Goal: Entertainment & Leisure: Consume media (video, audio)

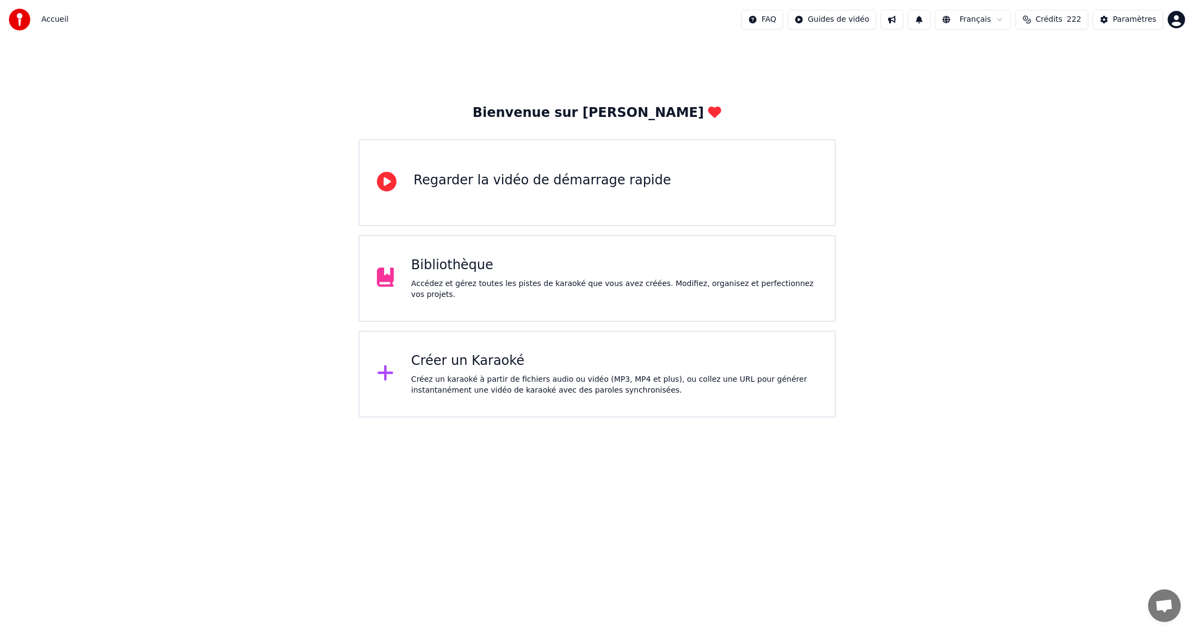
click at [438, 274] on div "Bibliothèque" at bounding box center [614, 265] width 406 height 17
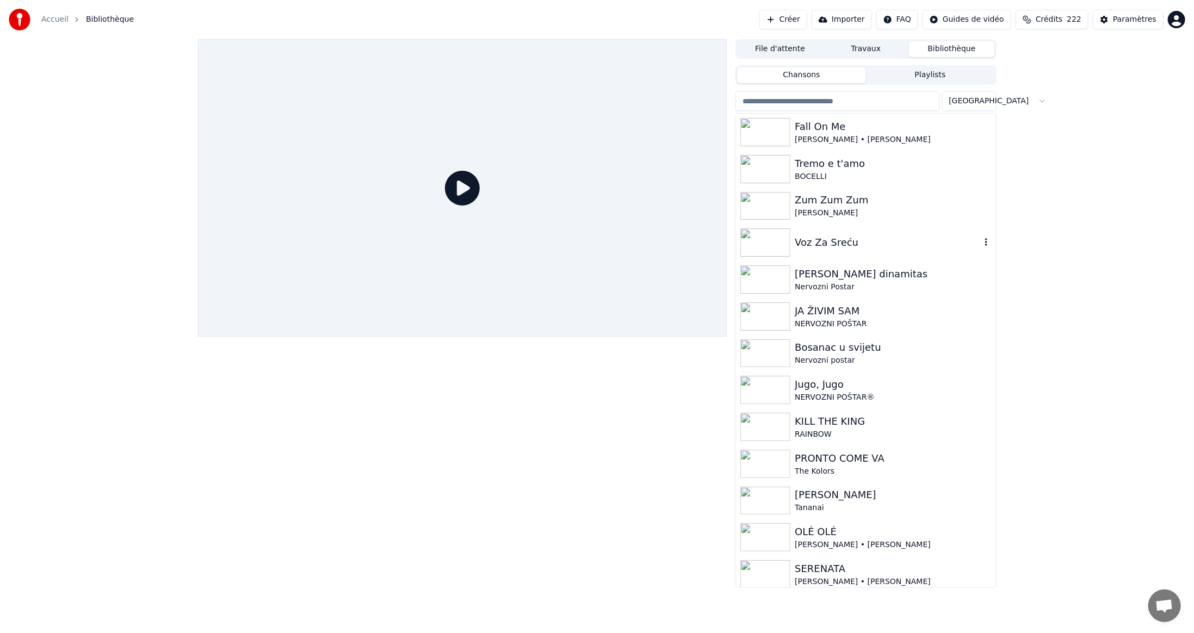
click at [759, 242] on img at bounding box center [765, 242] width 50 height 28
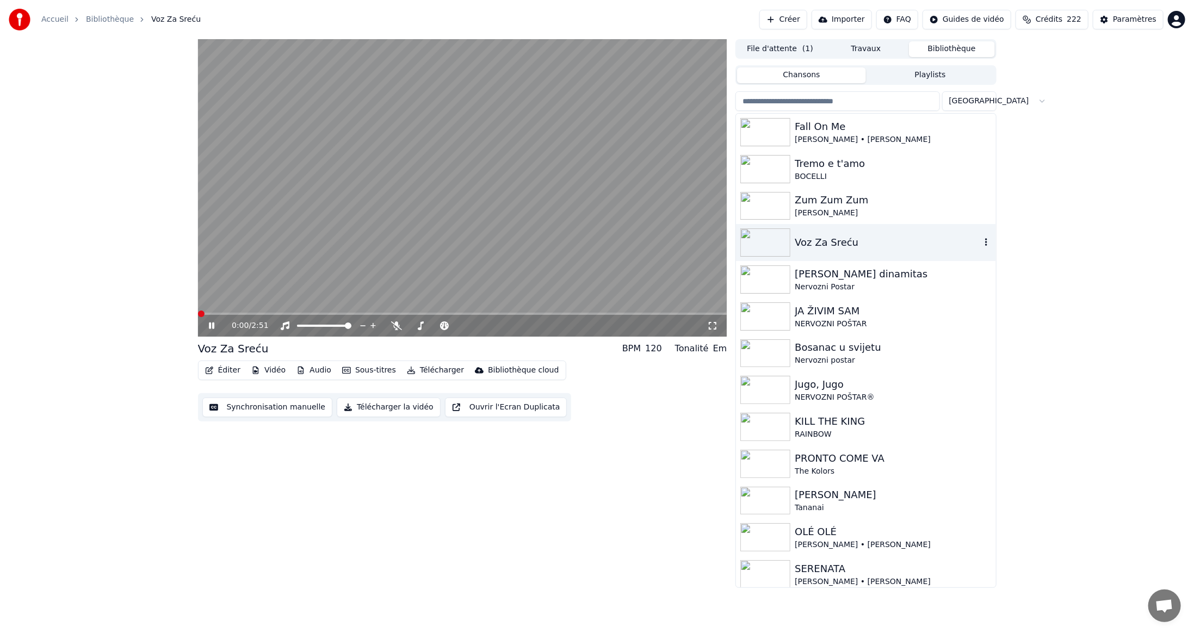
click at [762, 243] on img at bounding box center [765, 242] width 50 height 28
click at [510, 265] on video at bounding box center [462, 188] width 529 height 298
click at [312, 369] on button "Audio" at bounding box center [314, 370] width 44 height 15
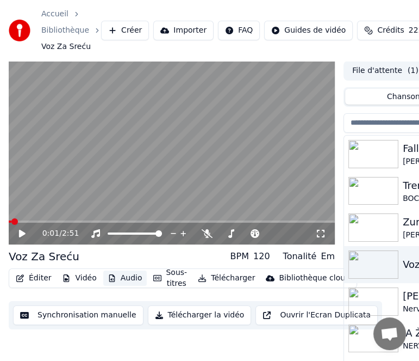
click at [131, 279] on button "Audio" at bounding box center [125, 277] width 44 height 15
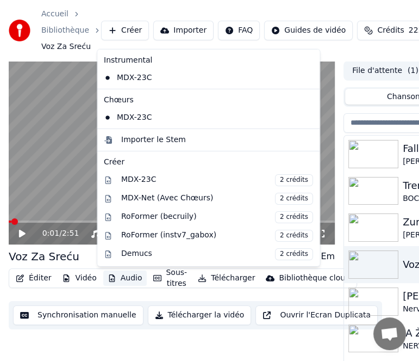
click at [132, 279] on button "Audio" at bounding box center [125, 277] width 44 height 15
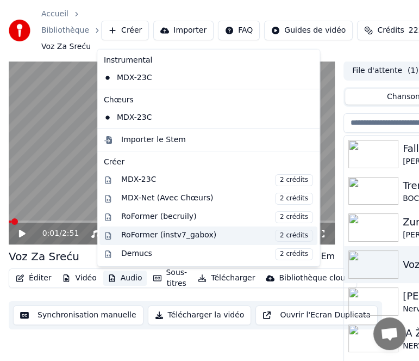
drag, startPoint x: 212, startPoint y: 234, endPoint x: 159, endPoint y: 231, distance: 52.3
click at [160, 231] on div "RoFormer (instv7_gabox) 2 crédits" at bounding box center [217, 236] width 192 height 12
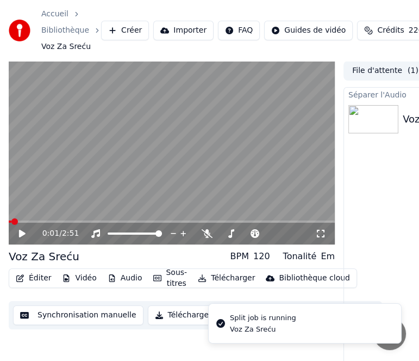
click at [132, 277] on button "Audio" at bounding box center [125, 277] width 44 height 15
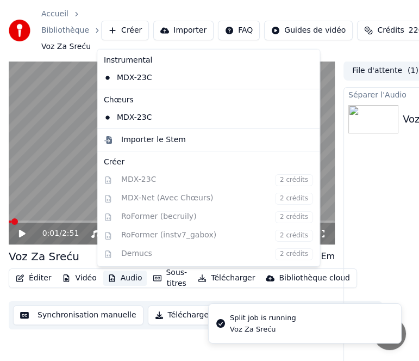
click at [151, 233] on div "Instrumental MDX-23C Chœurs MDX-23C Importer le Stem Créer MDX-23C 2 crédits MD…" at bounding box center [209, 158] width 224 height 218
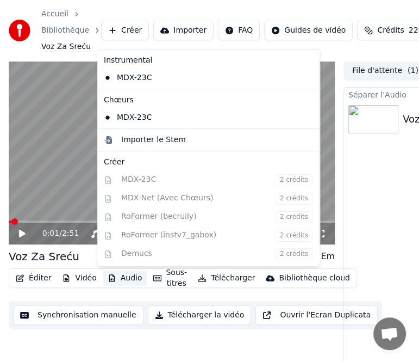
click at [98, 339] on div "0:01 / 2:51 Voz Za Sreću BPM 120 Tonalité Em Éditer Vidéo Audio Sous-titres Tél…" at bounding box center [172, 227] width 326 height 333
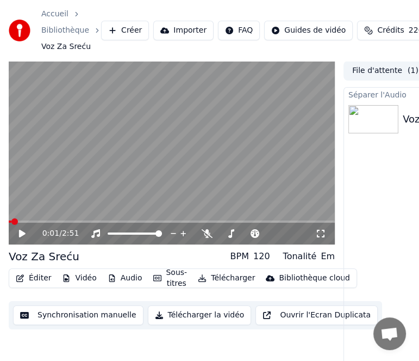
click at [129, 277] on button "Audio" at bounding box center [125, 277] width 44 height 15
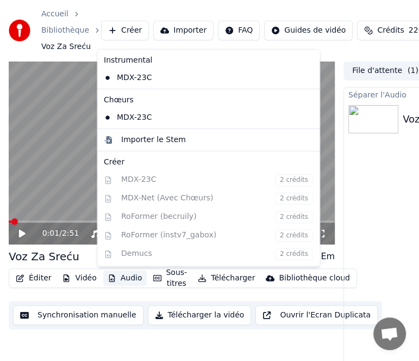
click at [144, 179] on div "Instrumental MDX-23C Chœurs MDX-23C Importer le Stem Créer MDX-23C 2 crédits MD…" at bounding box center [209, 158] width 224 height 218
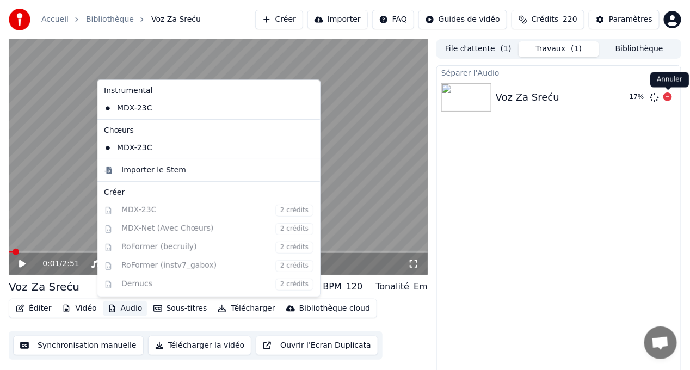
click at [670, 95] on icon at bounding box center [667, 96] width 9 height 9
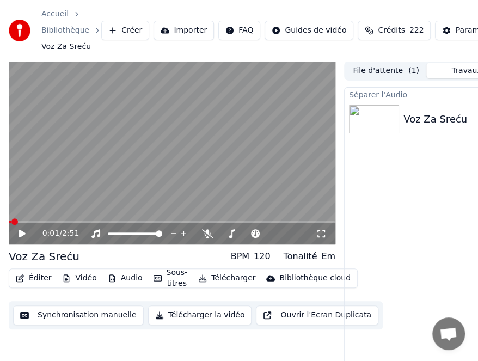
click at [122, 281] on button "Audio" at bounding box center [125, 277] width 44 height 15
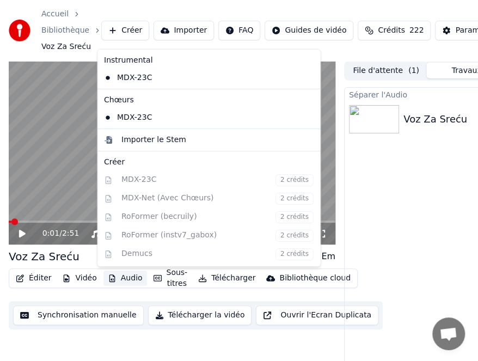
click at [163, 216] on div "Instrumental MDX-23C Chœurs MDX-23C Importer le Stem Créer MDX-23C 2 crédits MD…" at bounding box center [209, 158] width 224 height 218
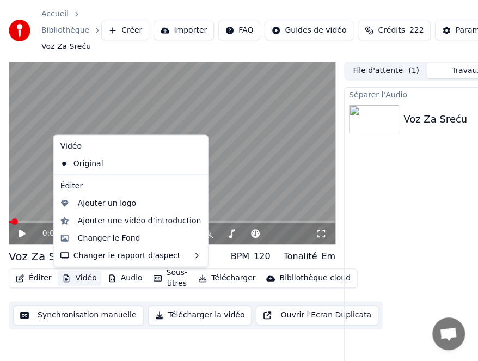
click at [89, 274] on button "Vidéo" at bounding box center [79, 277] width 43 height 15
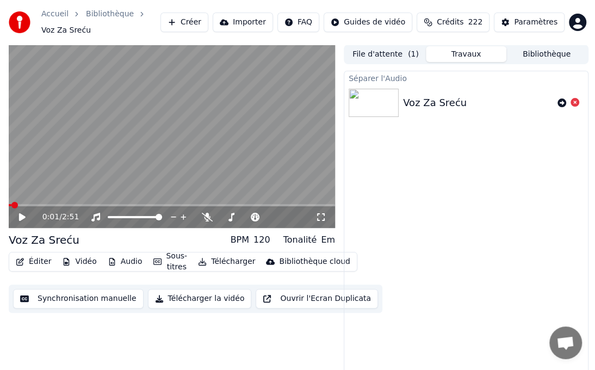
click at [573, 102] on icon at bounding box center [575, 102] width 9 height 9
click at [575, 102] on icon at bounding box center [575, 102] width 9 height 9
click at [577, 101] on icon at bounding box center [575, 102] width 9 height 9
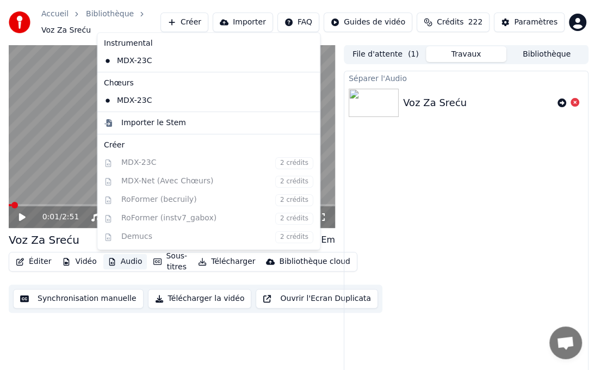
click at [121, 262] on button "Audio" at bounding box center [125, 261] width 44 height 15
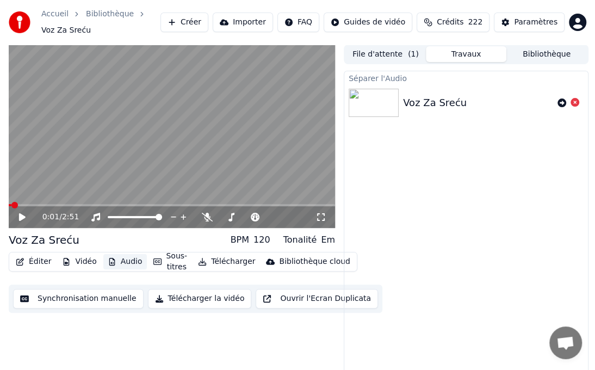
click at [128, 260] on button "Audio" at bounding box center [125, 261] width 44 height 15
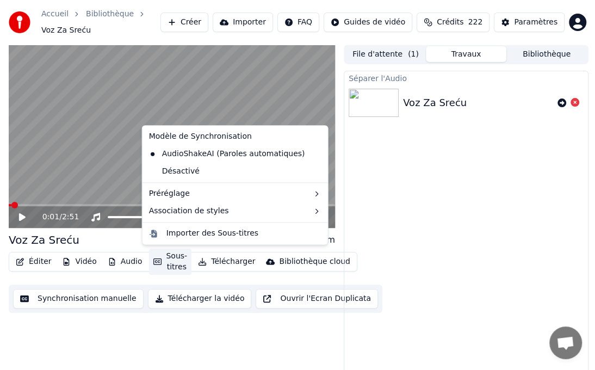
click at [171, 260] on button "Sous-titres" at bounding box center [170, 262] width 43 height 26
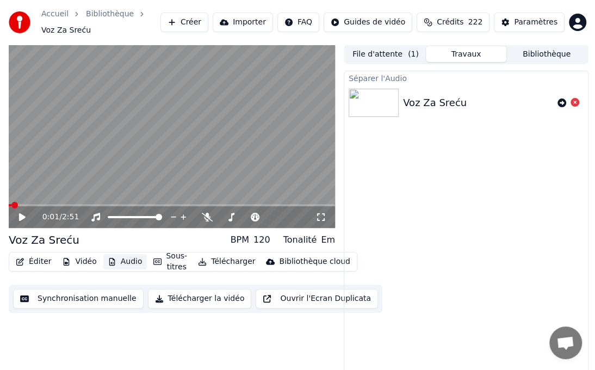
click at [129, 264] on button "Audio" at bounding box center [125, 261] width 44 height 15
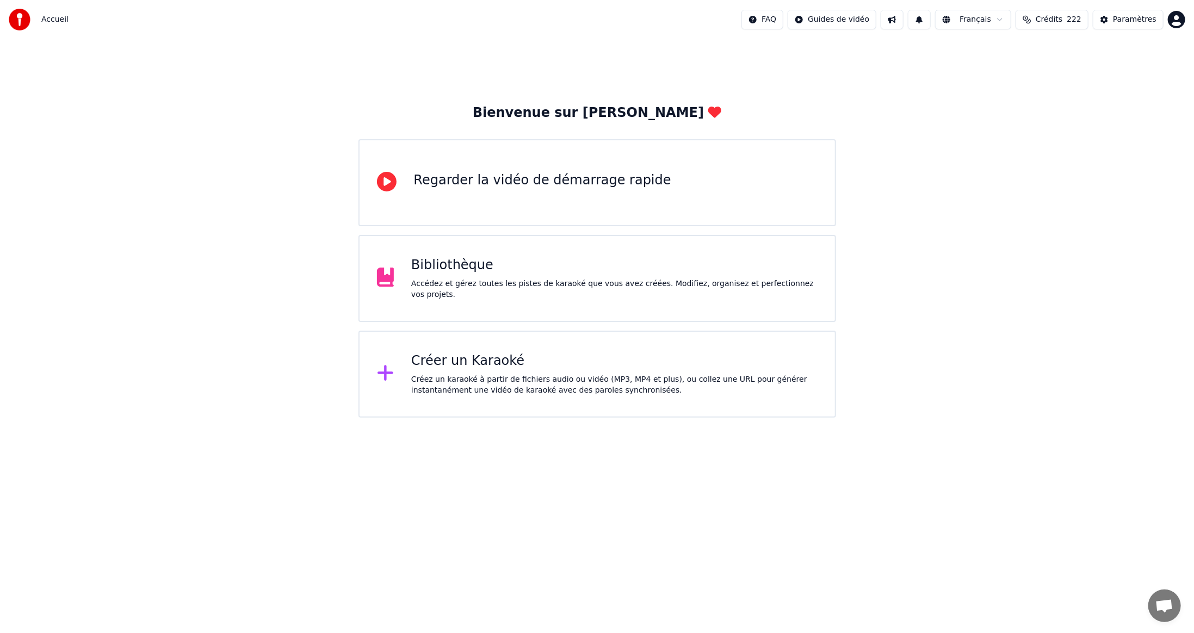
click at [522, 286] on div "Accédez et gérez toutes les pistes de karaoké que vous avez créées. Modifiez, o…" at bounding box center [614, 289] width 406 height 22
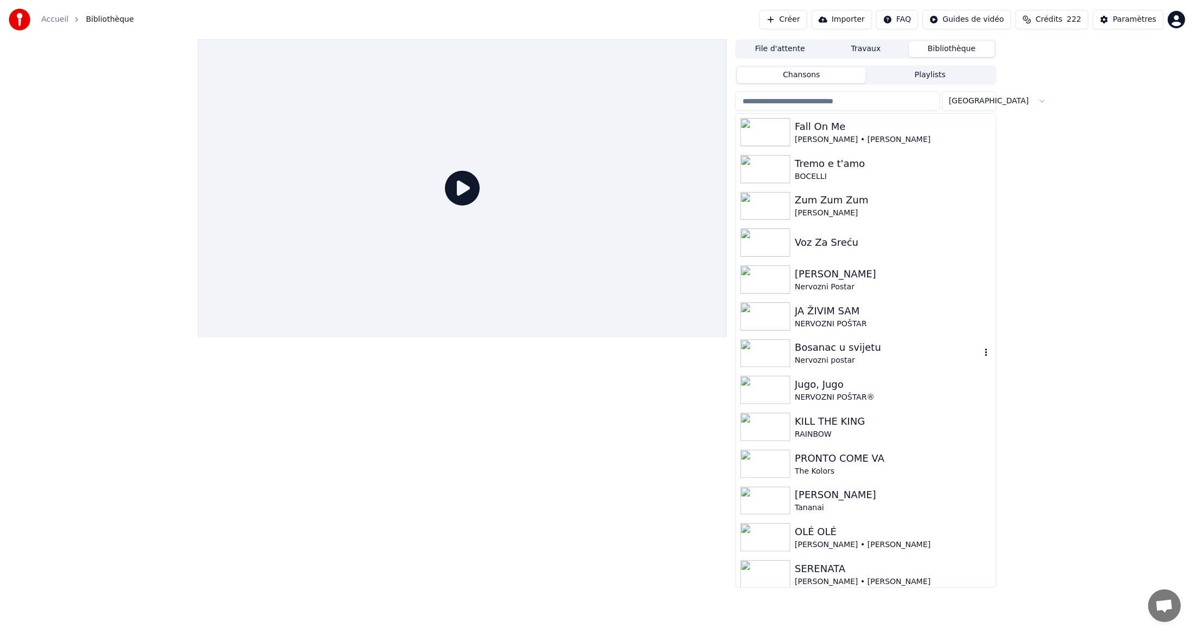
click at [773, 355] on img at bounding box center [765, 353] width 50 height 28
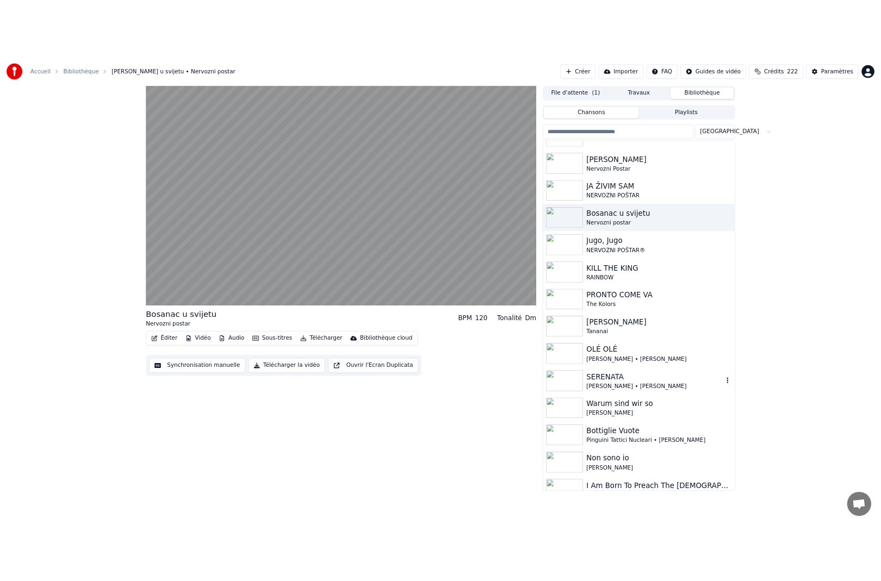
scroll to position [218, 0]
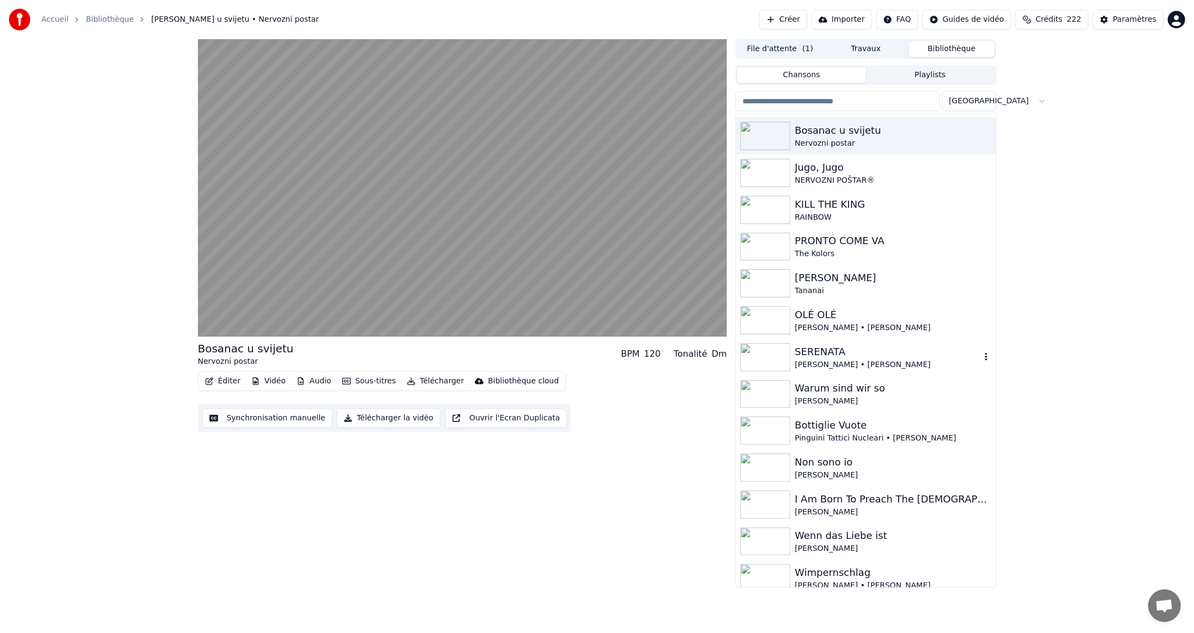
click at [766, 356] on img at bounding box center [765, 357] width 50 height 28
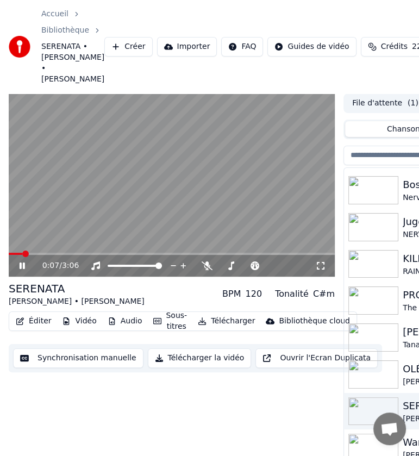
click at [121, 154] on video at bounding box center [172, 186] width 326 height 184
click at [124, 319] on button "Audio" at bounding box center [125, 321] width 44 height 15
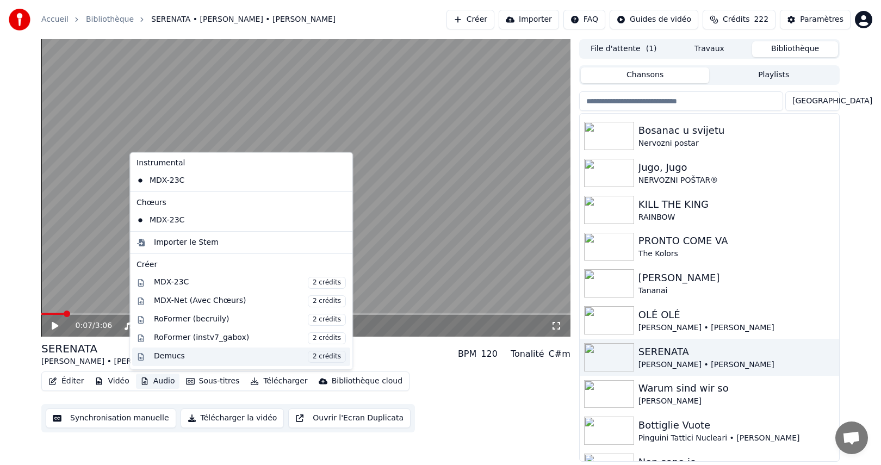
click at [159, 354] on div "Demucs 2 crédits" at bounding box center [250, 357] width 192 height 12
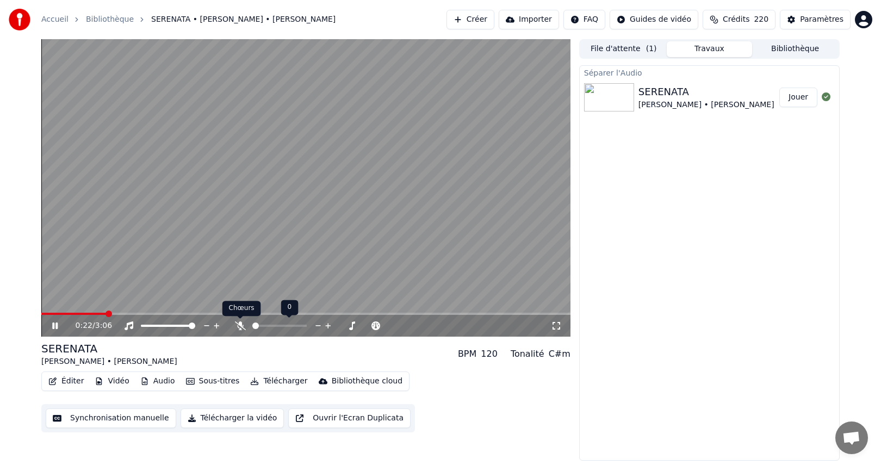
click at [239, 326] on icon at bounding box center [240, 325] width 11 height 9
click at [239, 326] on icon at bounding box center [240, 325] width 6 height 9
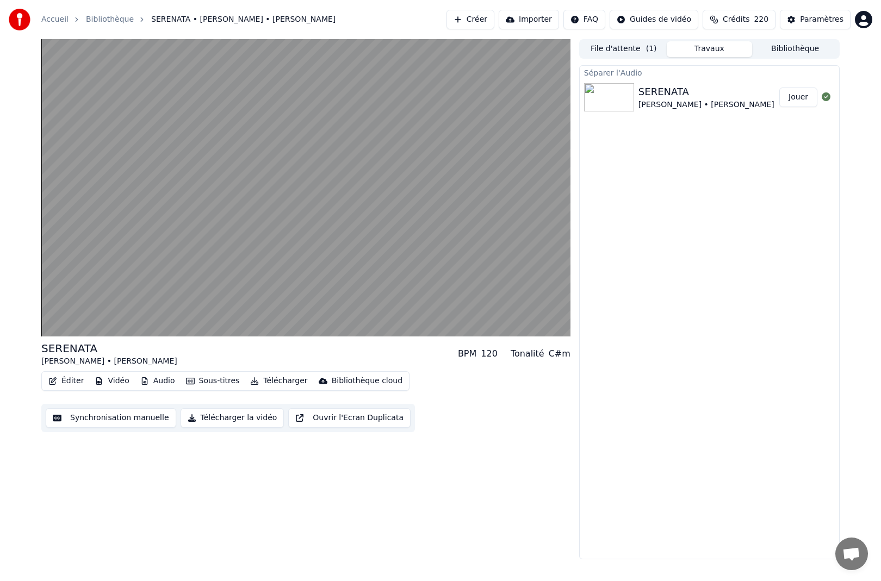
click at [577, 464] on div "SERENATA [PERSON_NAME] • [PERSON_NAME] BPM 120 Tonalité C#m Éditer Vidéo Audio …" at bounding box center [441, 299] width 816 height 521
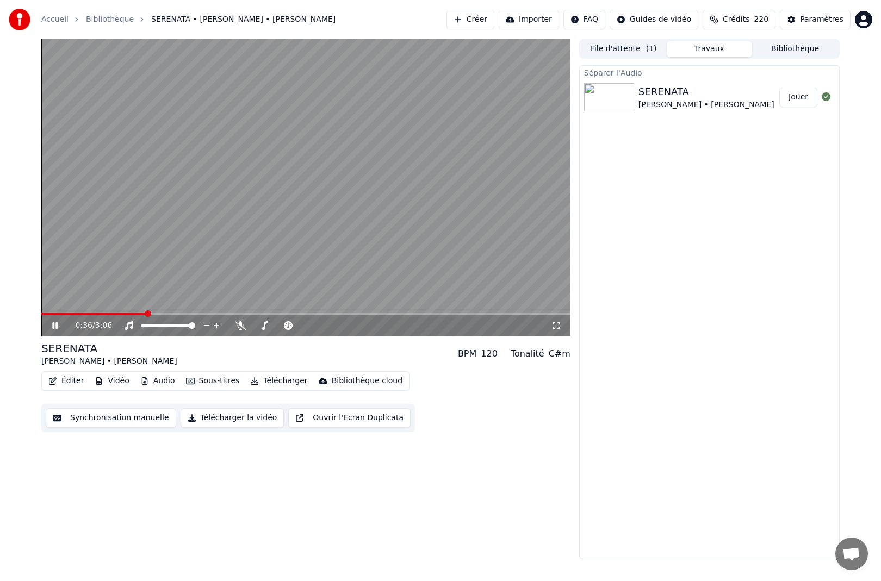
click at [377, 223] on video at bounding box center [305, 188] width 529 height 298
click at [799, 97] on button "Jouer" at bounding box center [798, 98] width 38 height 20
click at [97, 313] on span at bounding box center [305, 314] width 529 height 2
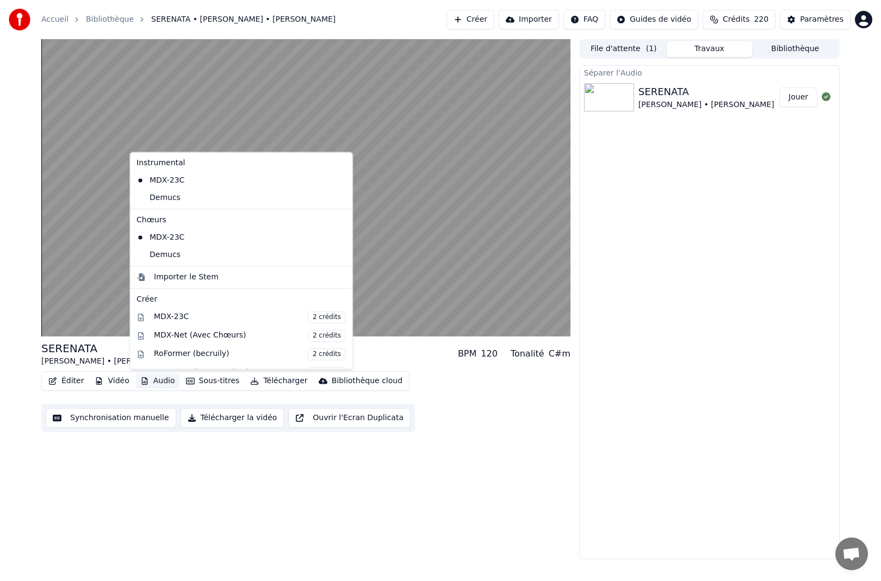
click at [160, 384] on button "Audio" at bounding box center [158, 381] width 44 height 15
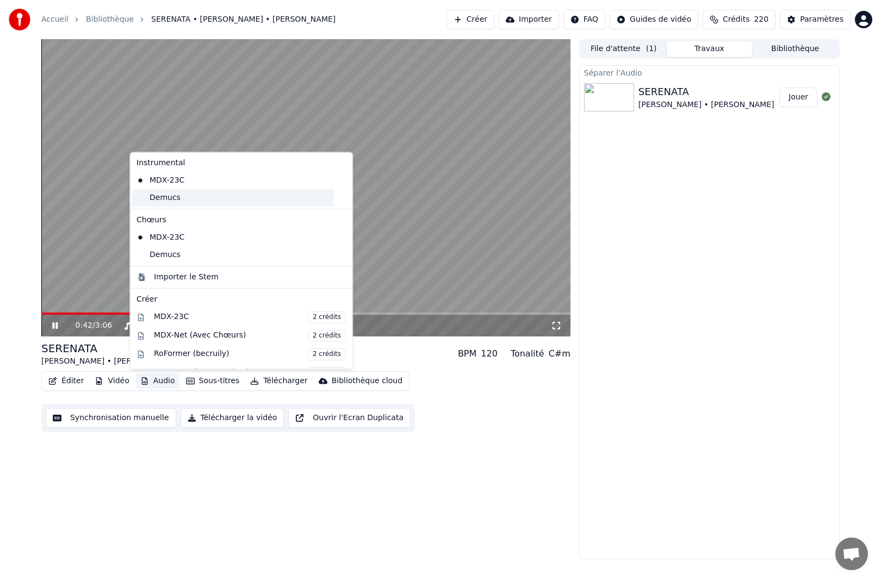
click at [161, 197] on div "Demucs" at bounding box center [233, 197] width 202 height 17
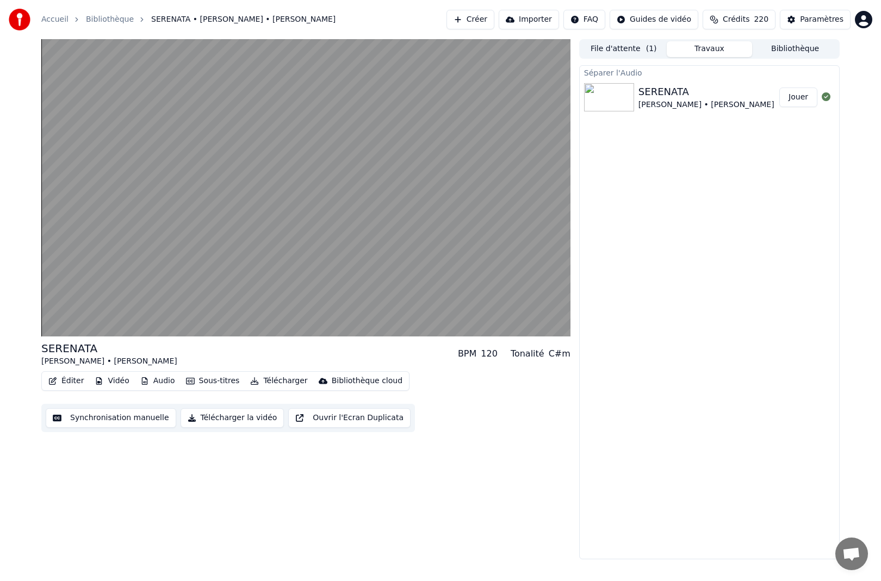
click at [150, 381] on button "Audio" at bounding box center [158, 381] width 44 height 15
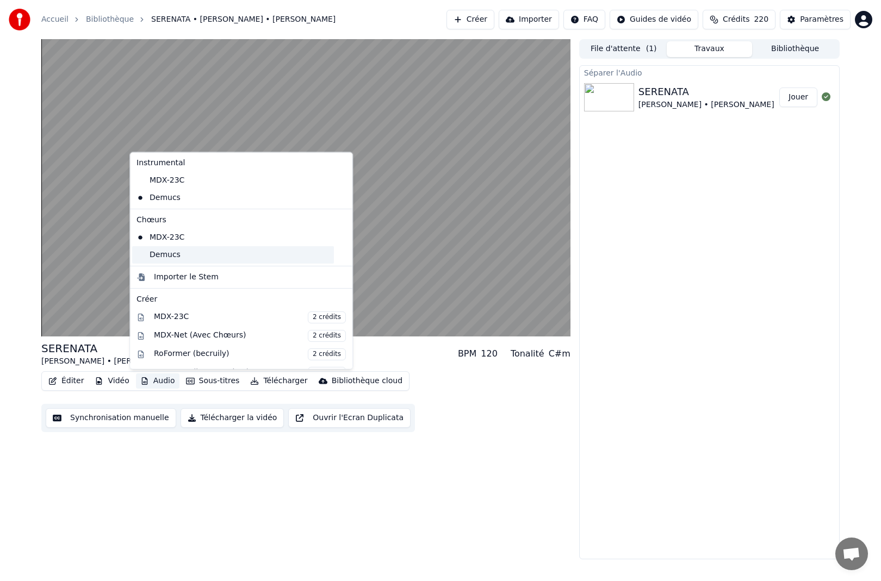
click at [169, 254] on div "Demucs" at bounding box center [233, 254] width 202 height 17
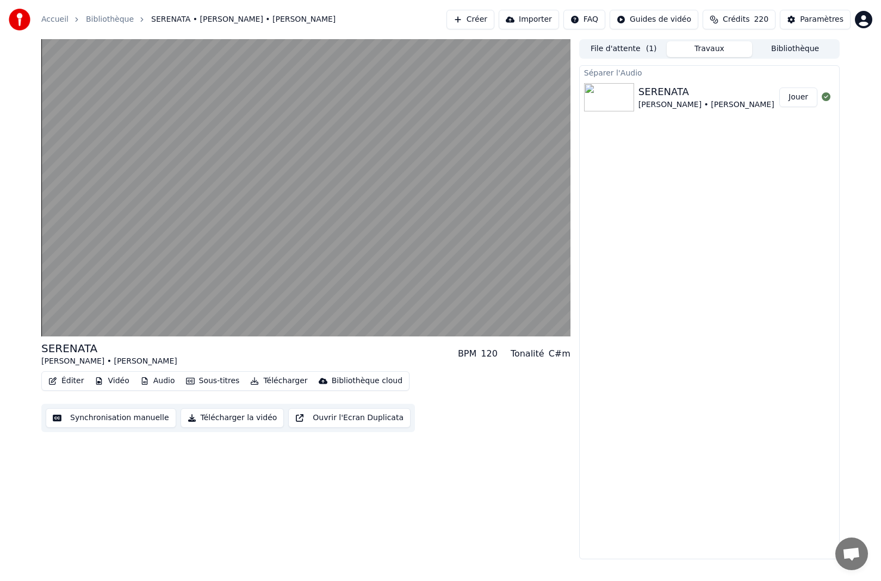
click at [159, 383] on button "Audio" at bounding box center [158, 381] width 44 height 15
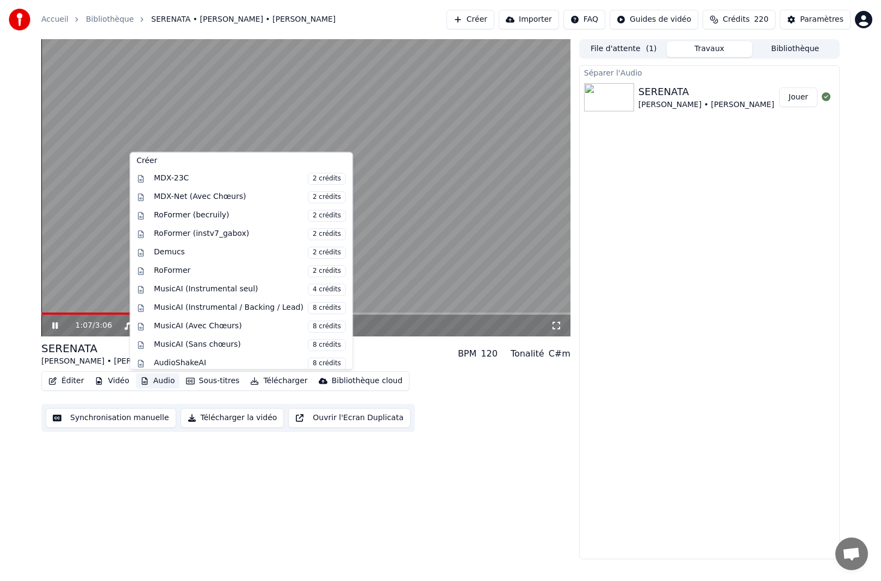
scroll to position [139, 0]
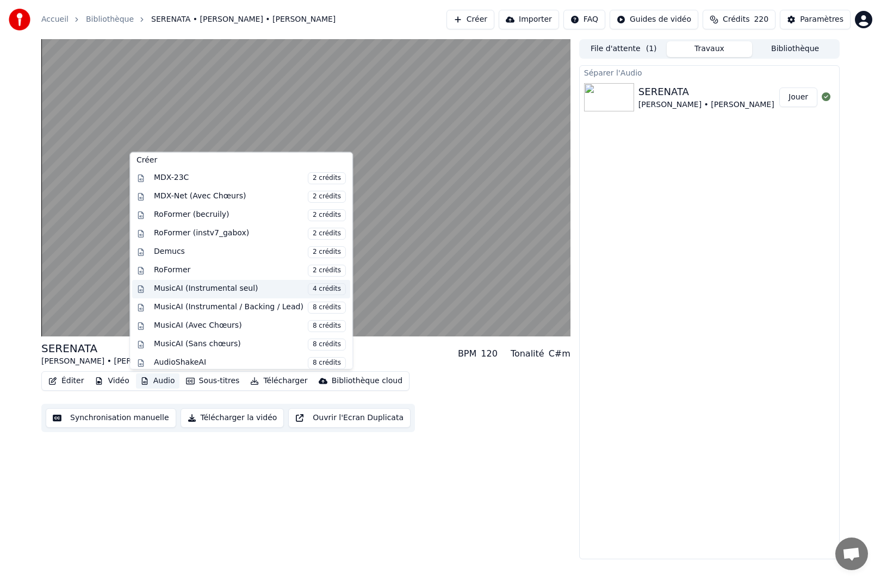
click at [169, 286] on div "MusicAI (Instrumental seul) 4 crédits" at bounding box center [250, 289] width 192 height 12
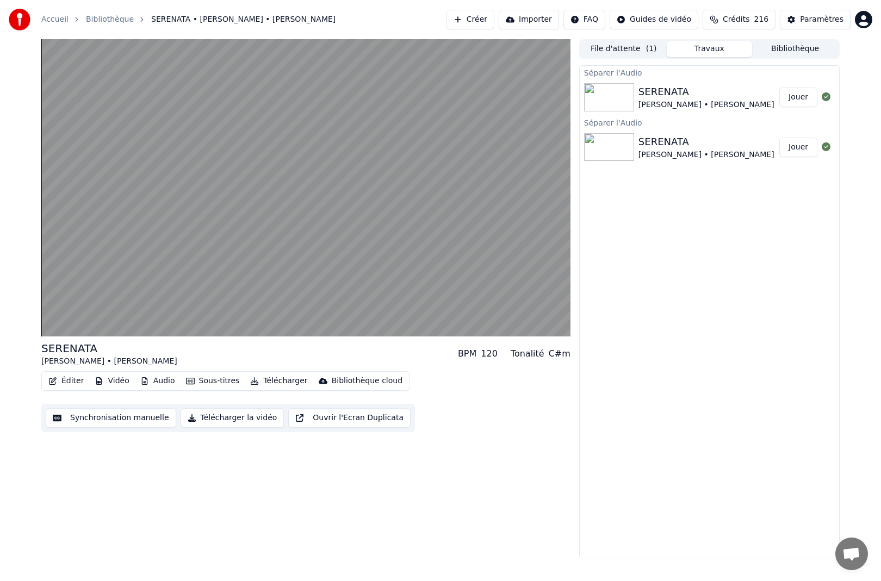
click at [699, 102] on div "[PERSON_NAME] • [PERSON_NAME]" at bounding box center [707, 105] width 136 height 11
click at [797, 95] on button "Jouer" at bounding box center [798, 98] width 38 height 20
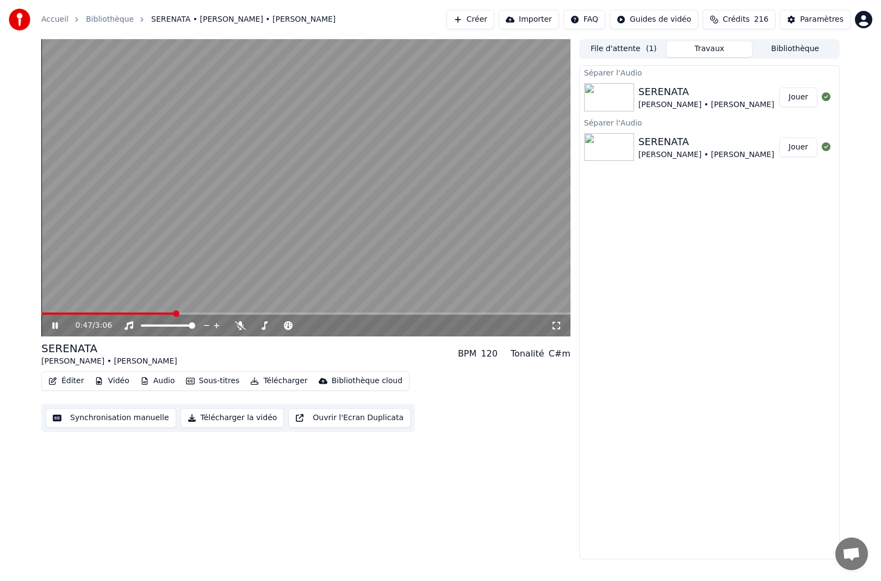
click at [175, 313] on span at bounding box center [305, 314] width 529 height 2
click at [157, 382] on button "Audio" at bounding box center [158, 381] width 44 height 15
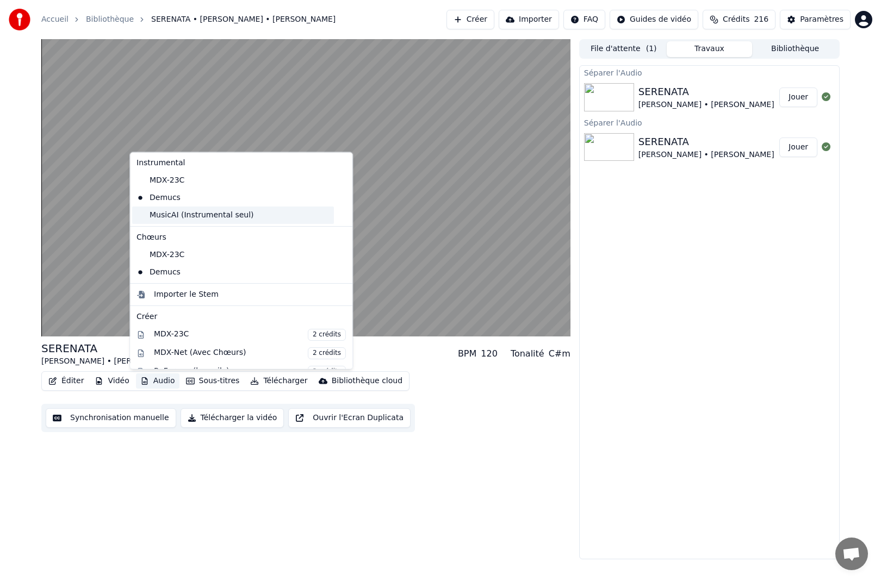
click at [173, 216] on div "MusicAI (Instrumental seul)" at bounding box center [233, 215] width 202 height 17
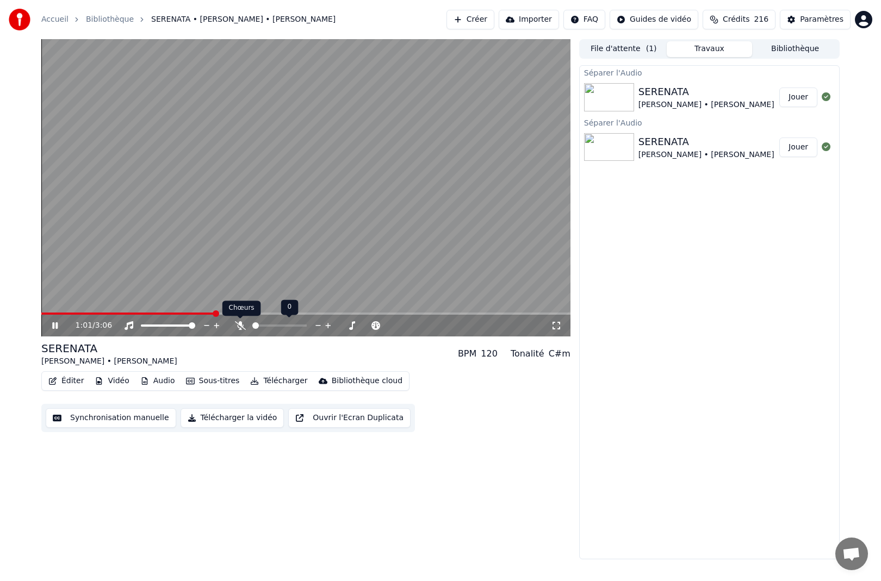
click at [241, 327] on icon at bounding box center [240, 325] width 11 height 9
click at [241, 327] on icon at bounding box center [240, 325] width 6 height 9
